Goal: Find specific page/section: Find specific page/section

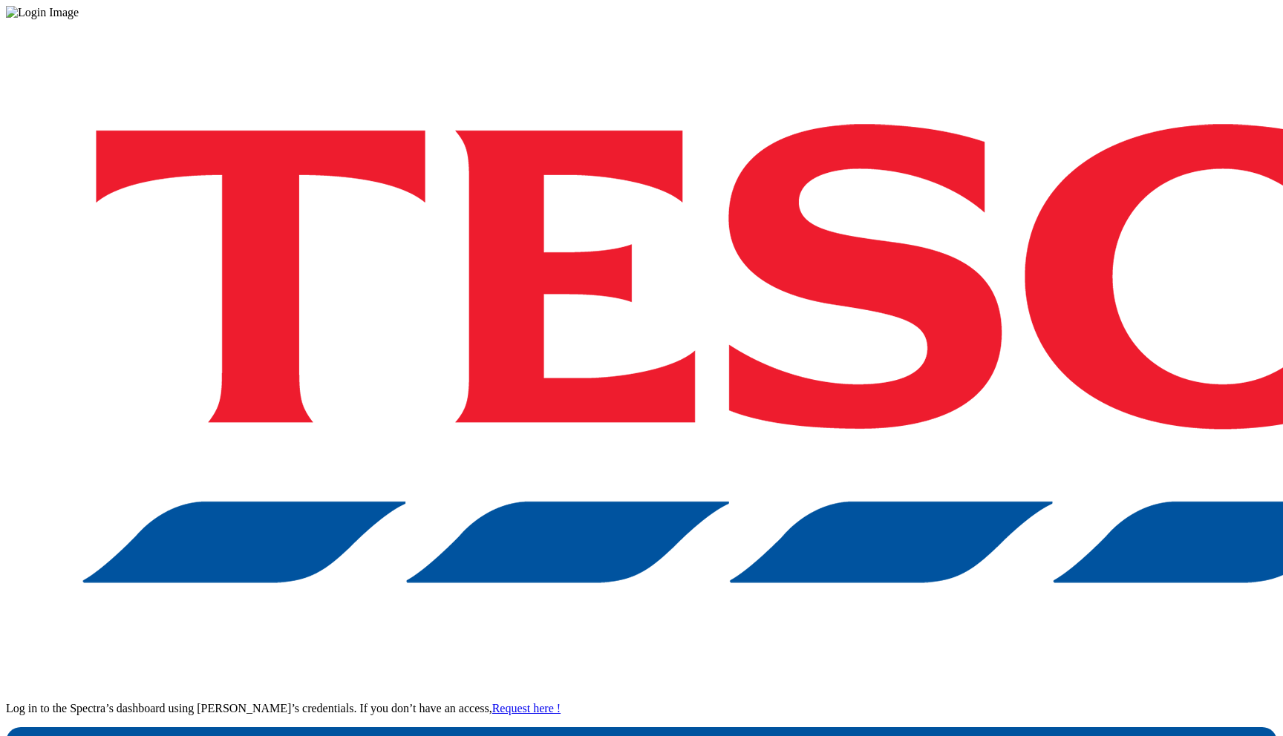
click at [884, 442] on div "Log in to the Spectra’s dashboard using [PERSON_NAME]’s credentials. If you don…" at bounding box center [641, 388] width 1271 height 738
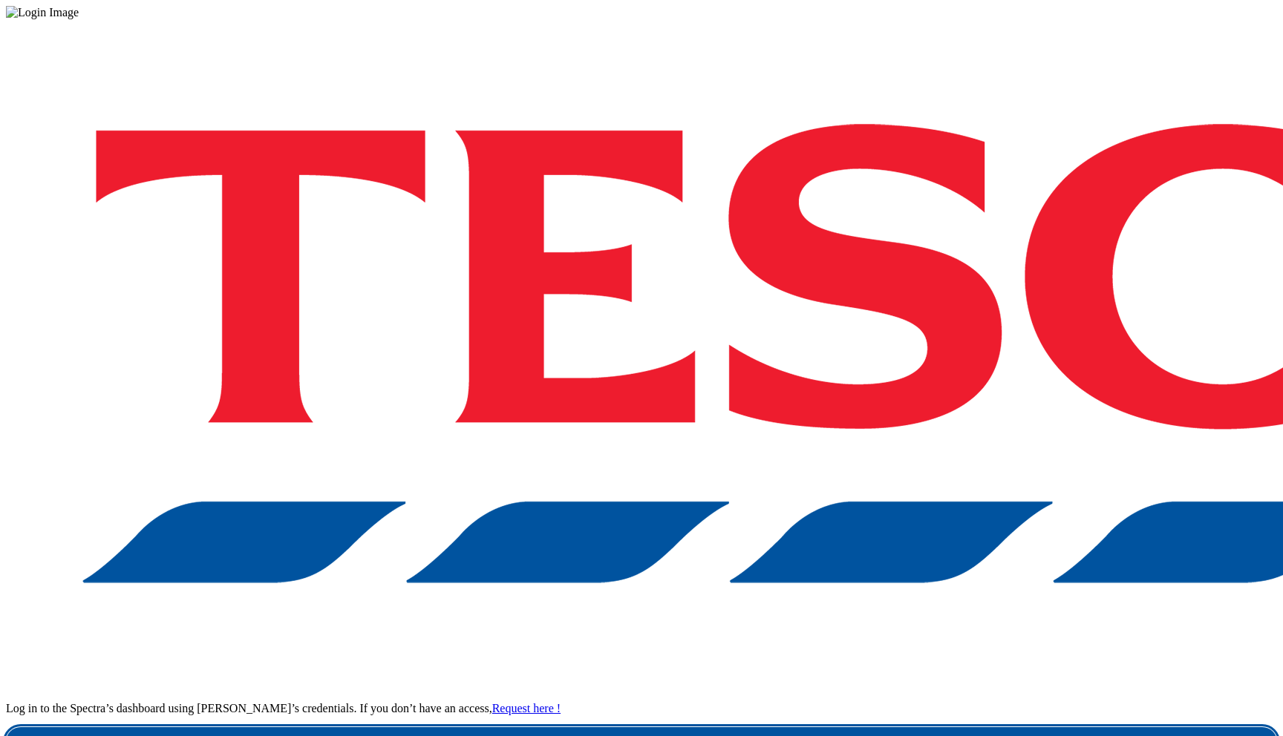
click at [881, 727] on link "Login" at bounding box center [641, 742] width 1271 height 30
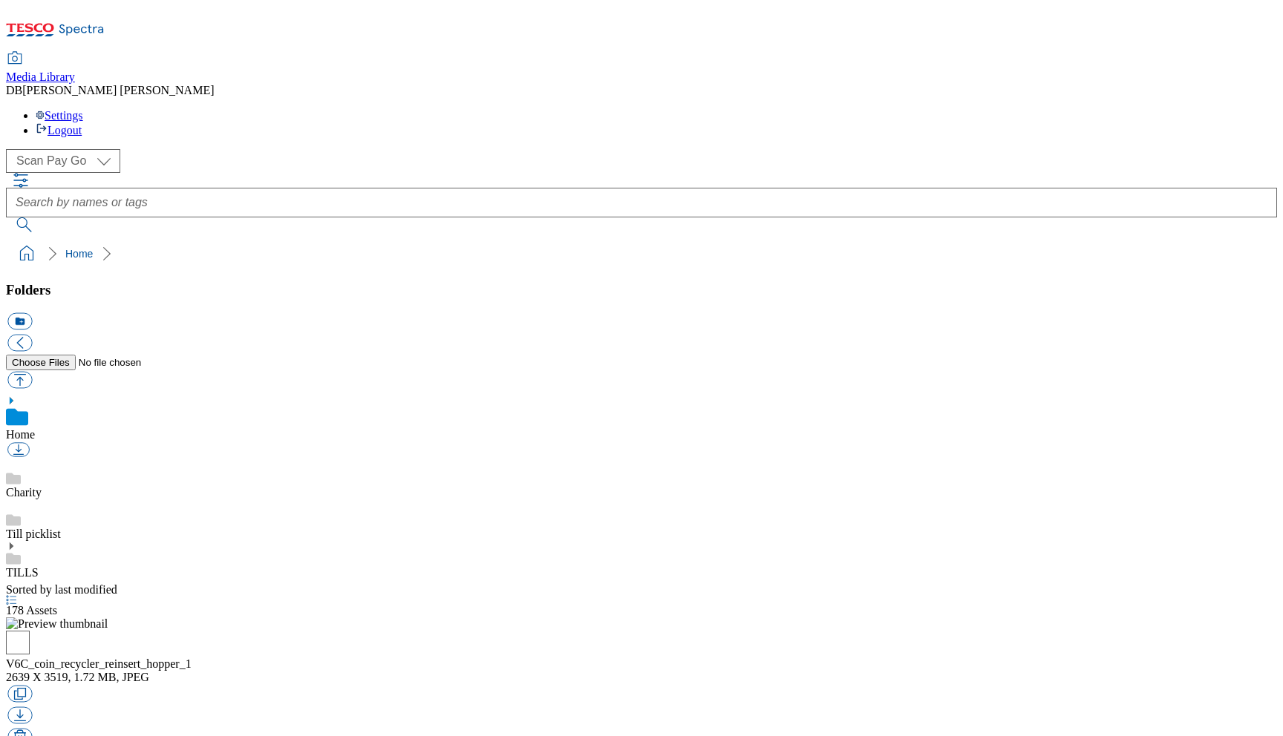
scroll to position [787, 0]
click at [16, 541] on icon at bounding box center [11, 546] width 10 height 10
click at [72, 691] on link "V6C-CR5000" at bounding box center [39, 697] width 66 height 13
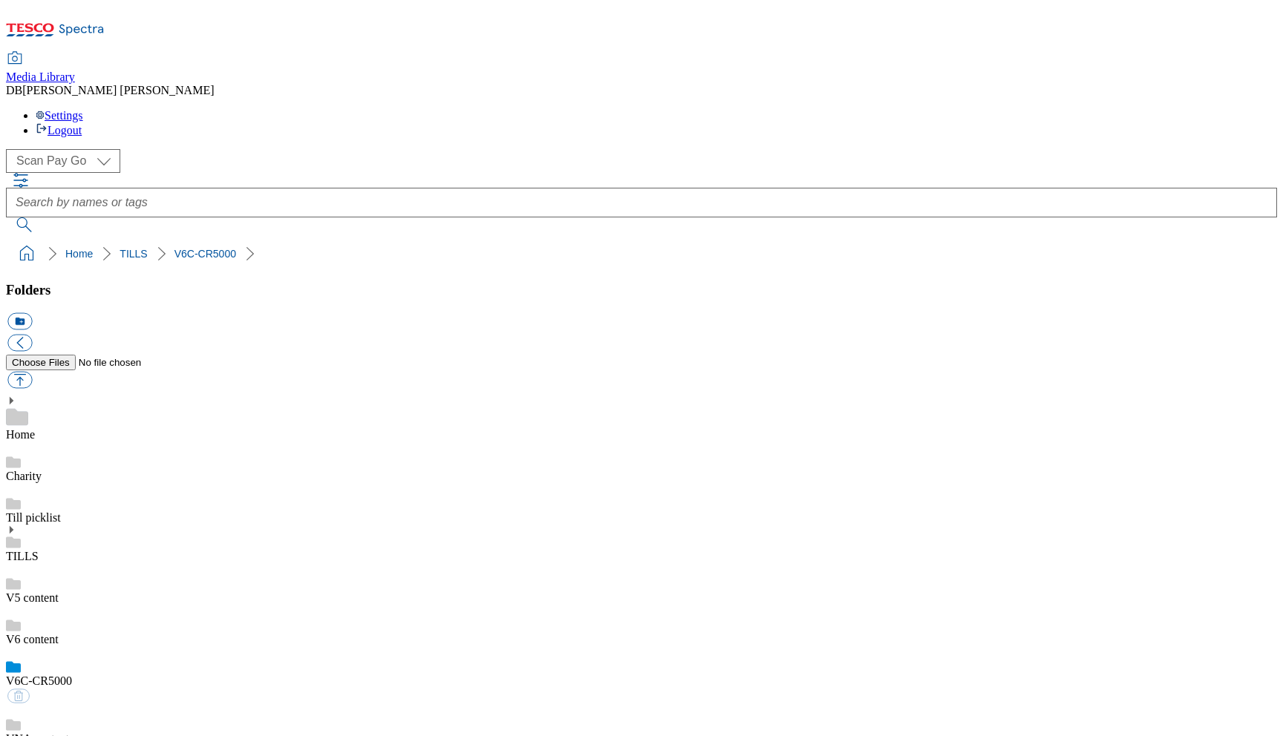
scroll to position [787, 0]
